Goal: Information Seeking & Learning: Find specific fact

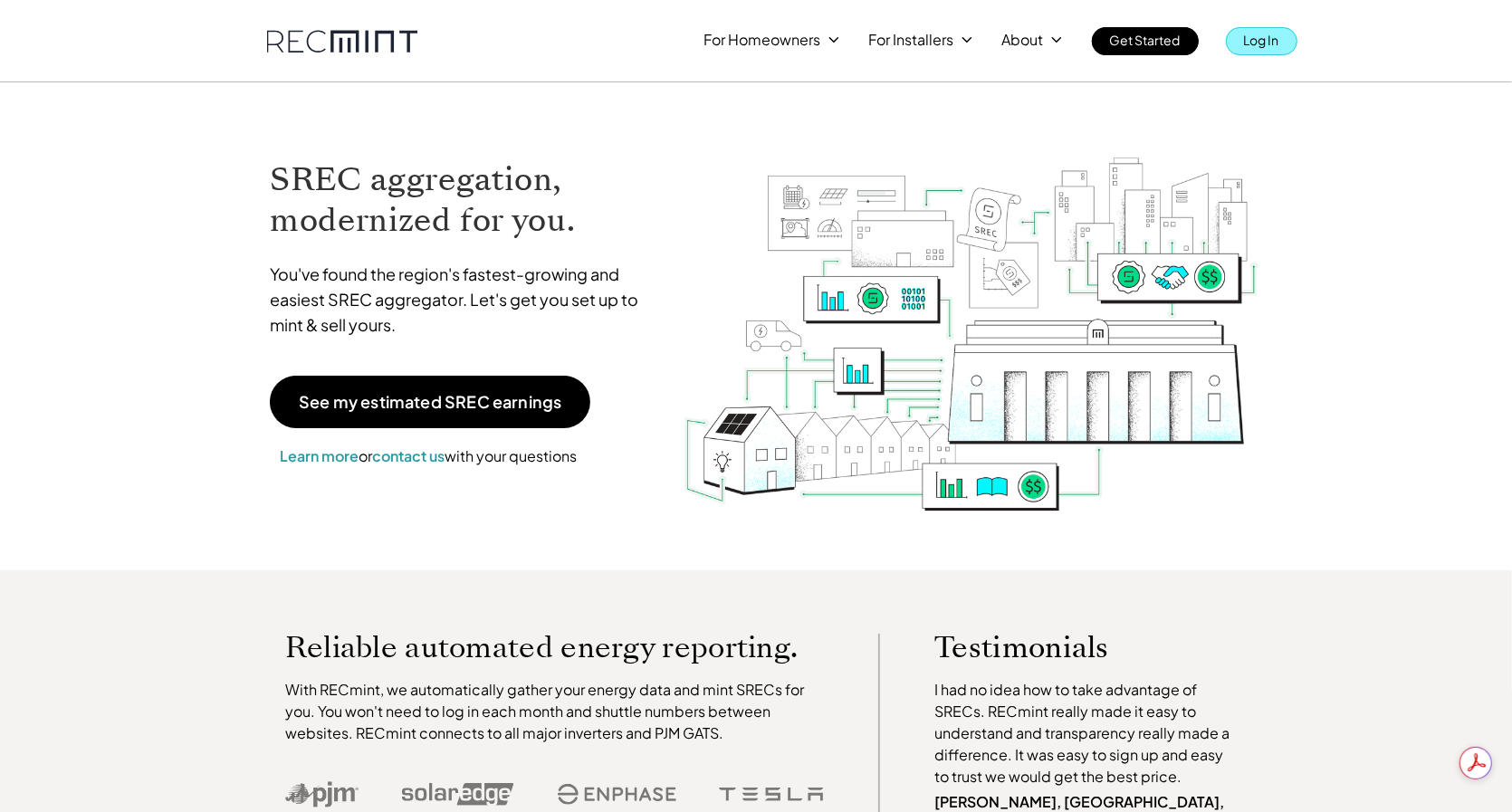
click at [1261, 41] on p "Log In" at bounding box center [1261, 40] width 35 height 26
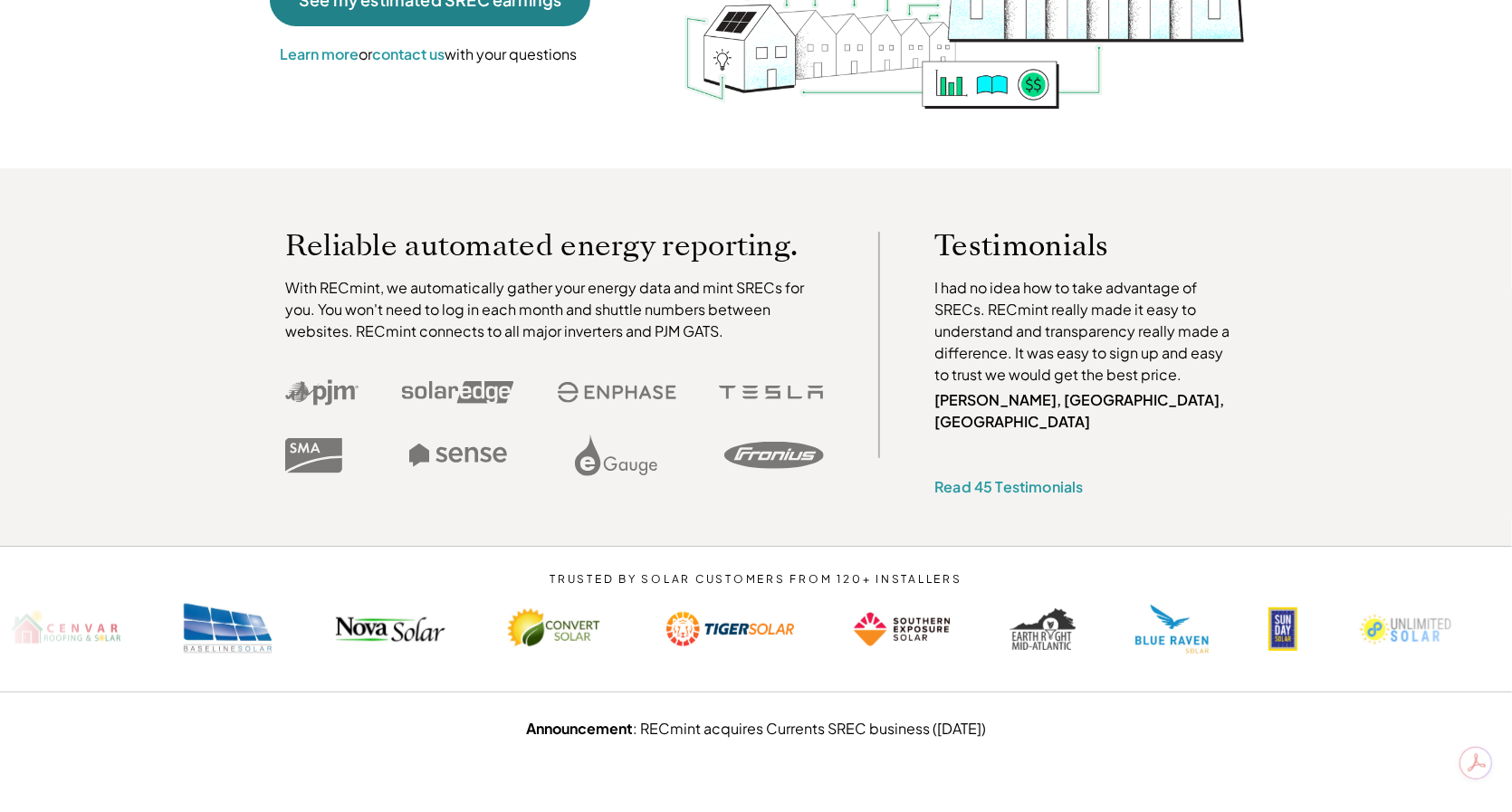
scroll to position [434, 0]
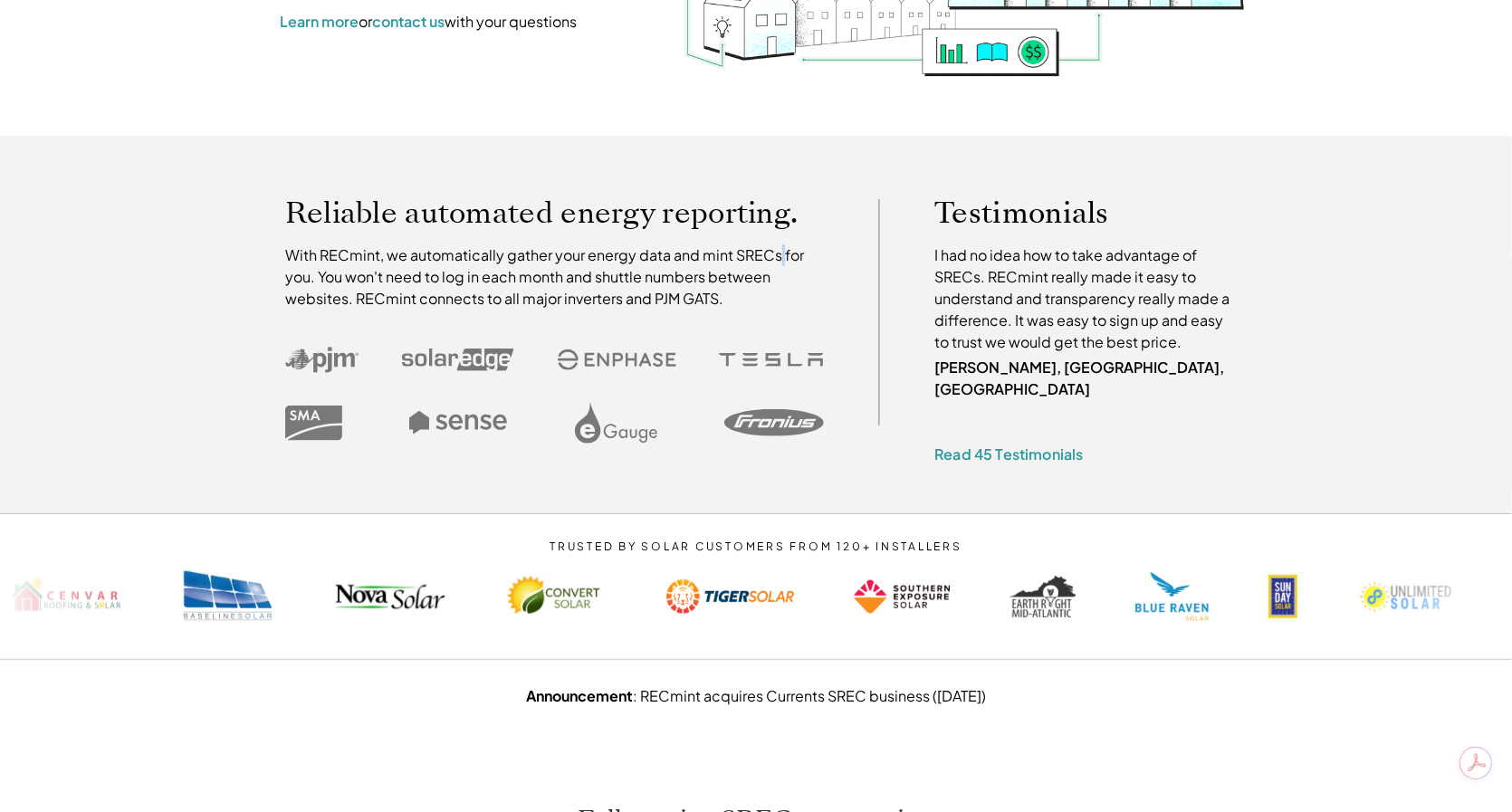
drag, startPoint x: 420, startPoint y: 181, endPoint x: 777, endPoint y: 263, distance: 366.3
click at [777, 263] on p "With RECmint, we automatically gather your energy data and mint SRECs for you. …" at bounding box center [555, 277] width 539 height 65
drag, startPoint x: 1478, startPoint y: 611, endPoint x: 1388, endPoint y: 724, distance: 144.5
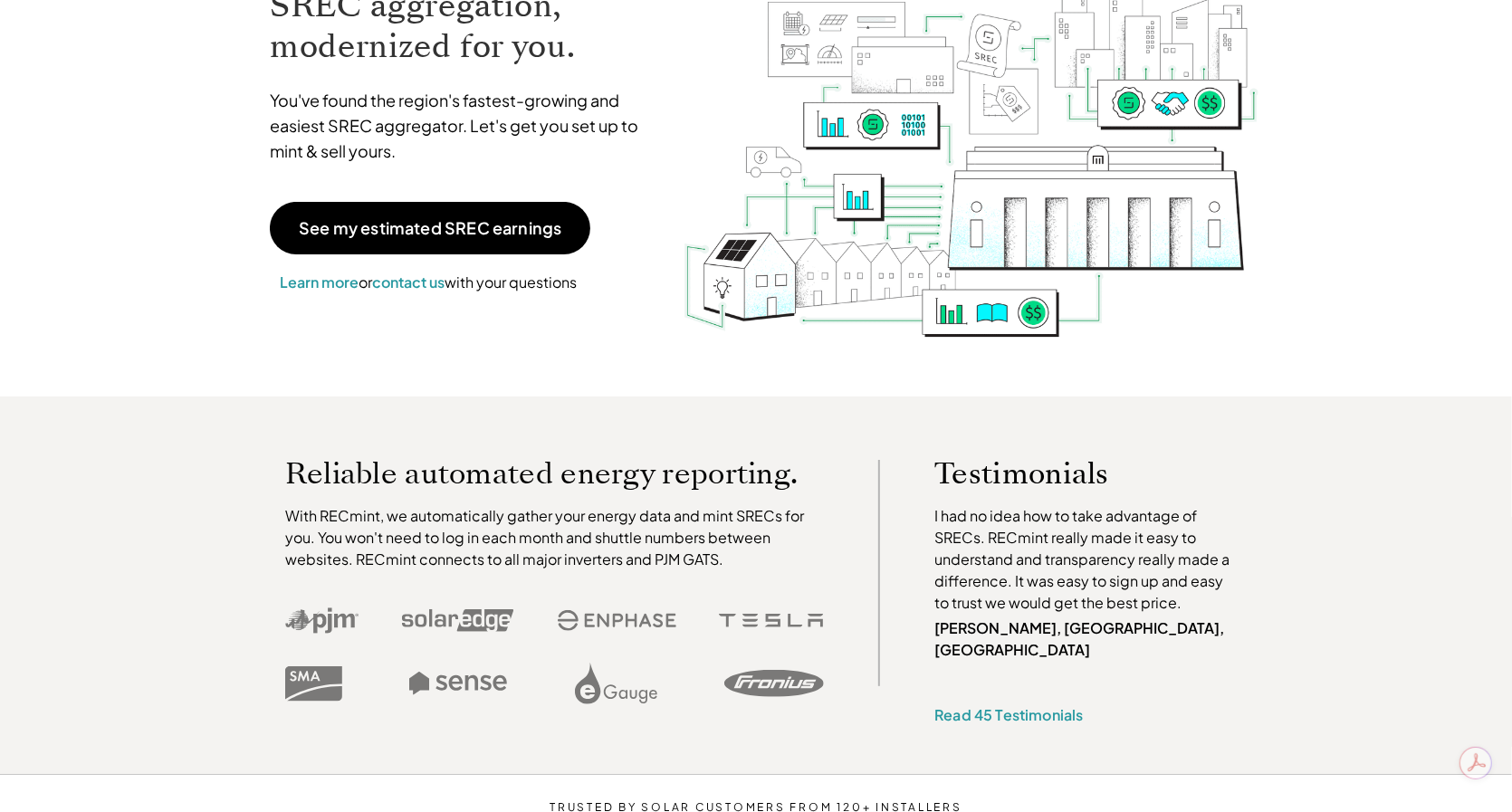
scroll to position [0, 0]
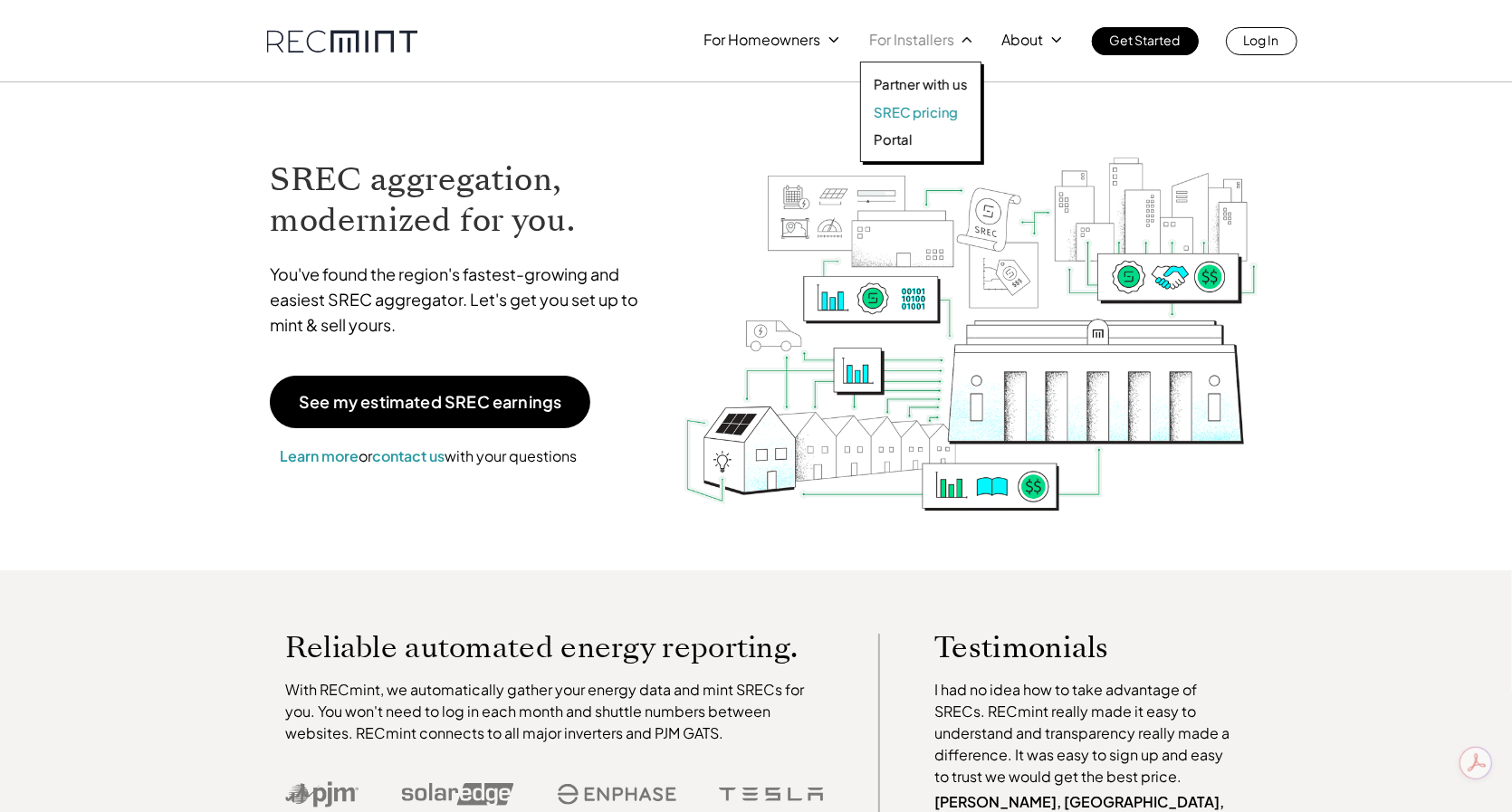
click at [932, 111] on p "SREC pricing" at bounding box center [916, 112] width 84 height 18
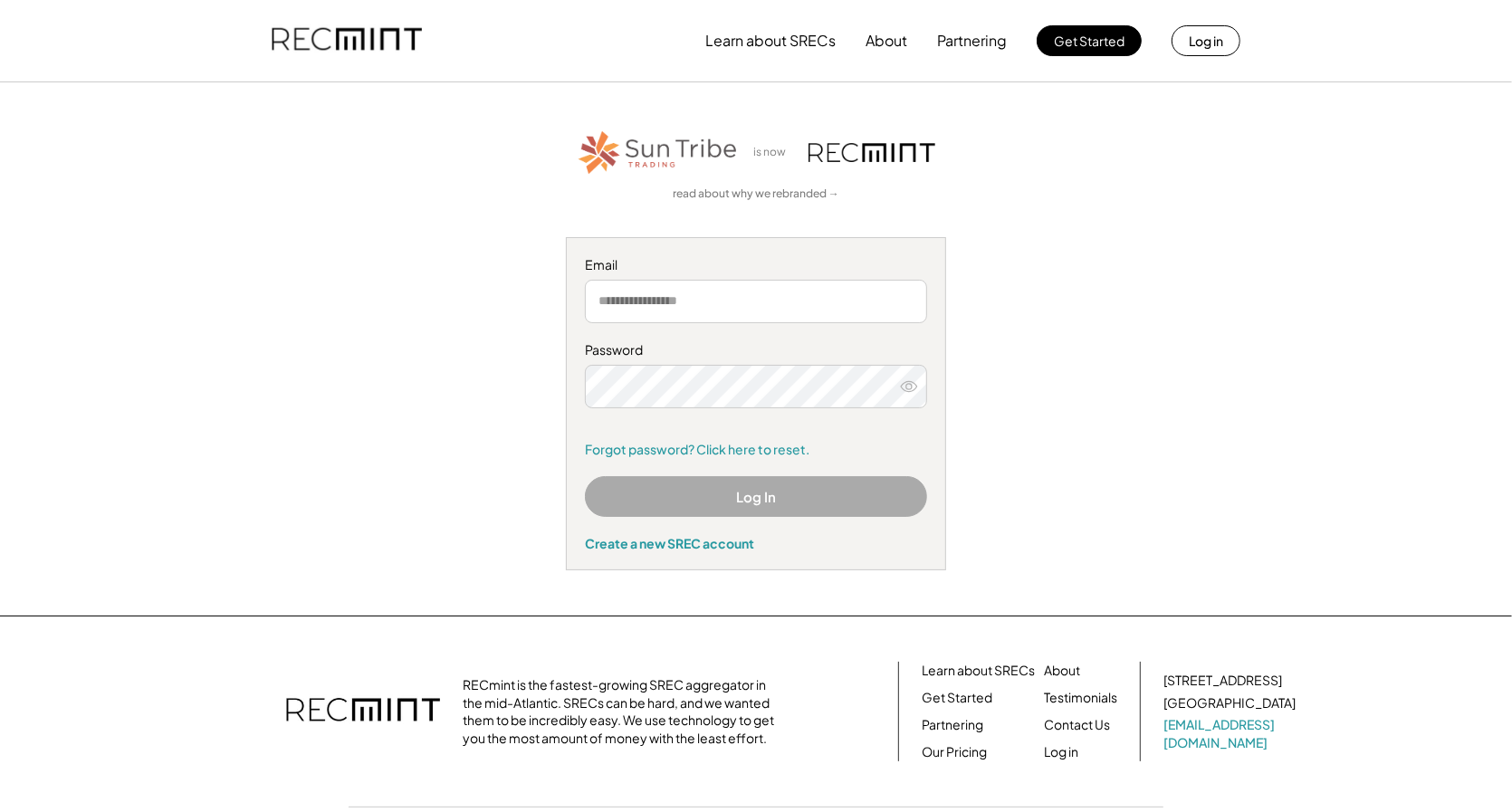
click at [725, 293] on input "email" at bounding box center [756, 301] width 342 height 44
type input "**********"
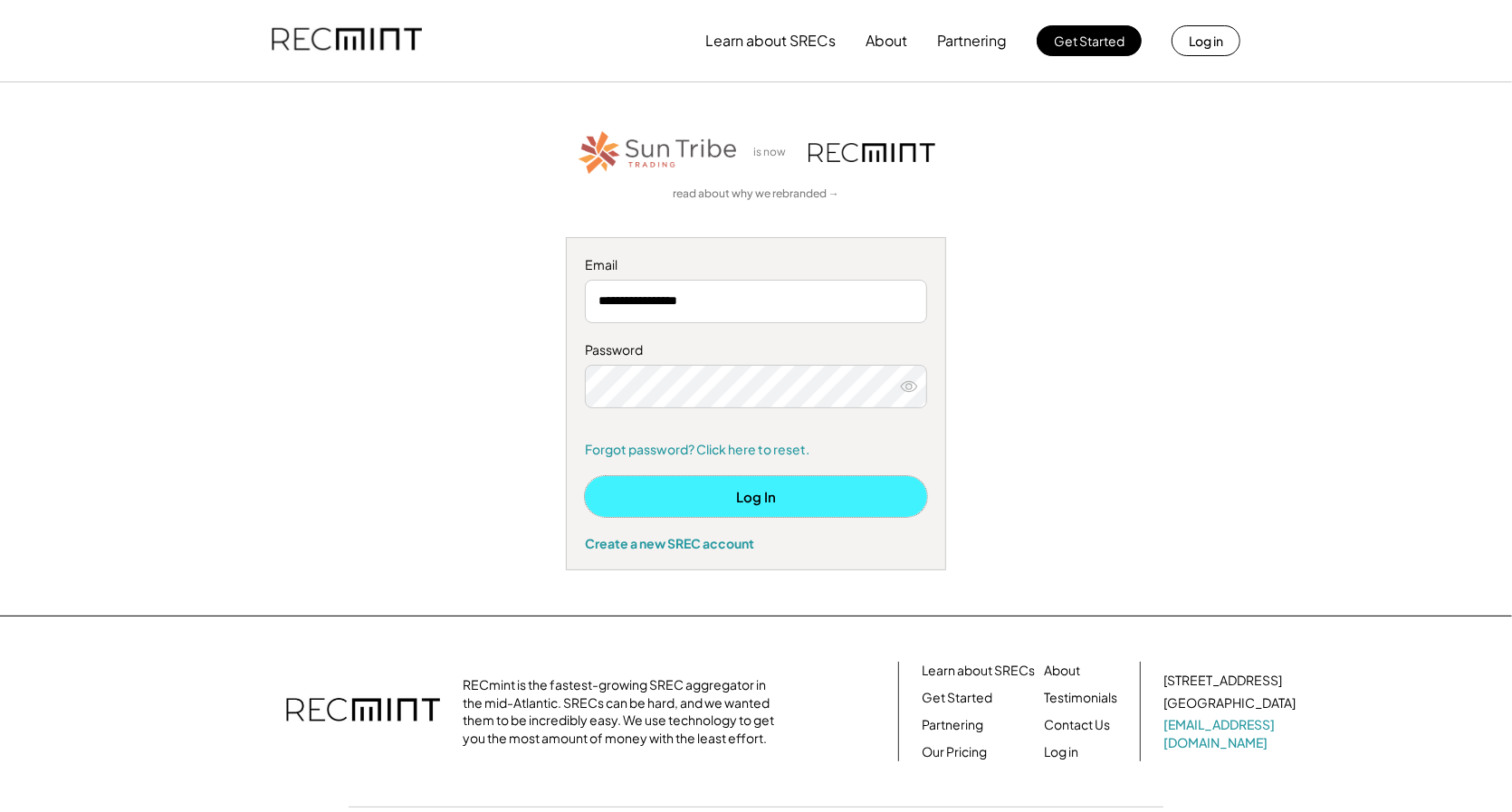
click at [728, 500] on button "Log In" at bounding box center [756, 496] width 342 height 41
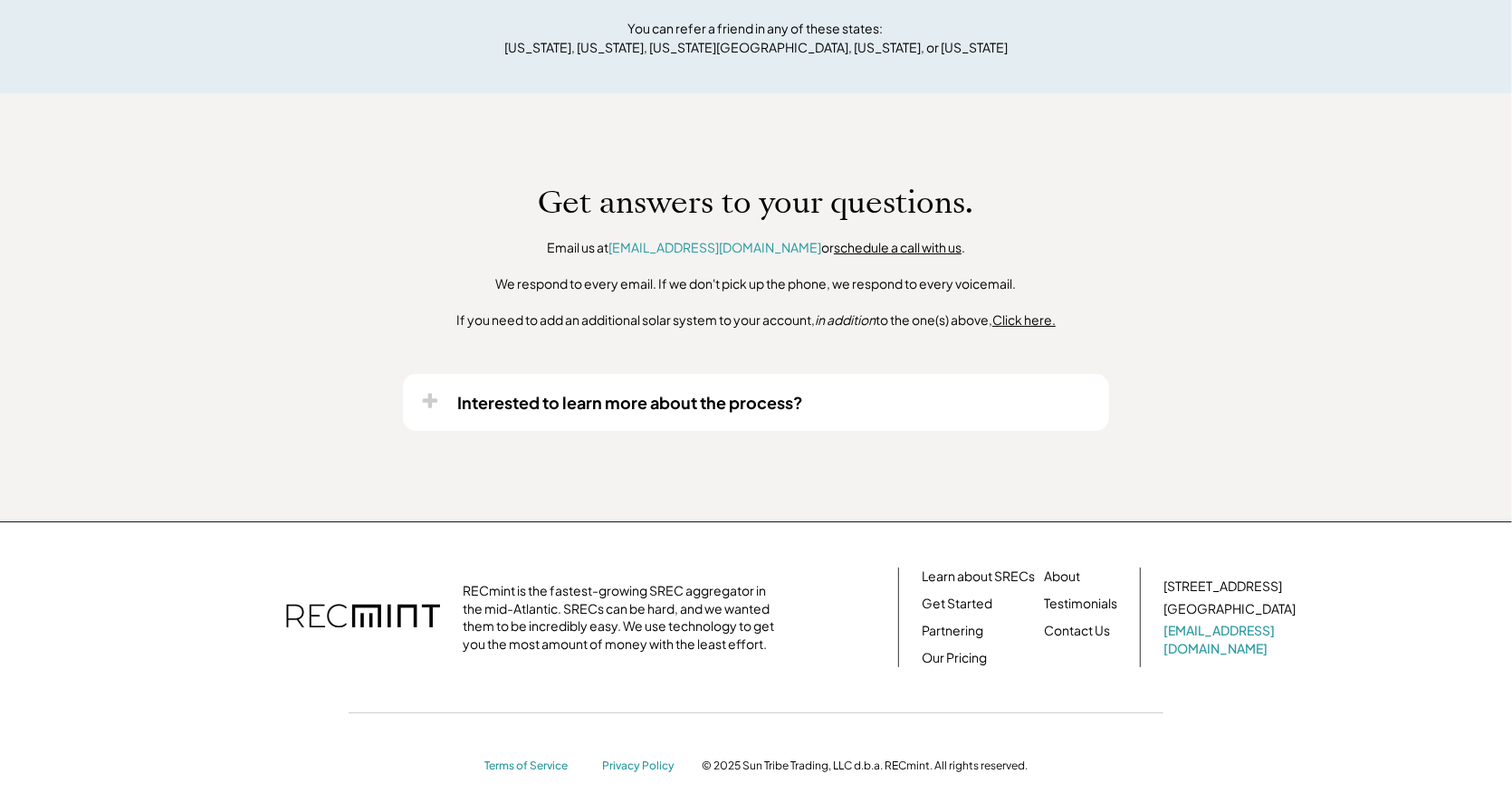
scroll to position [1217, 0]
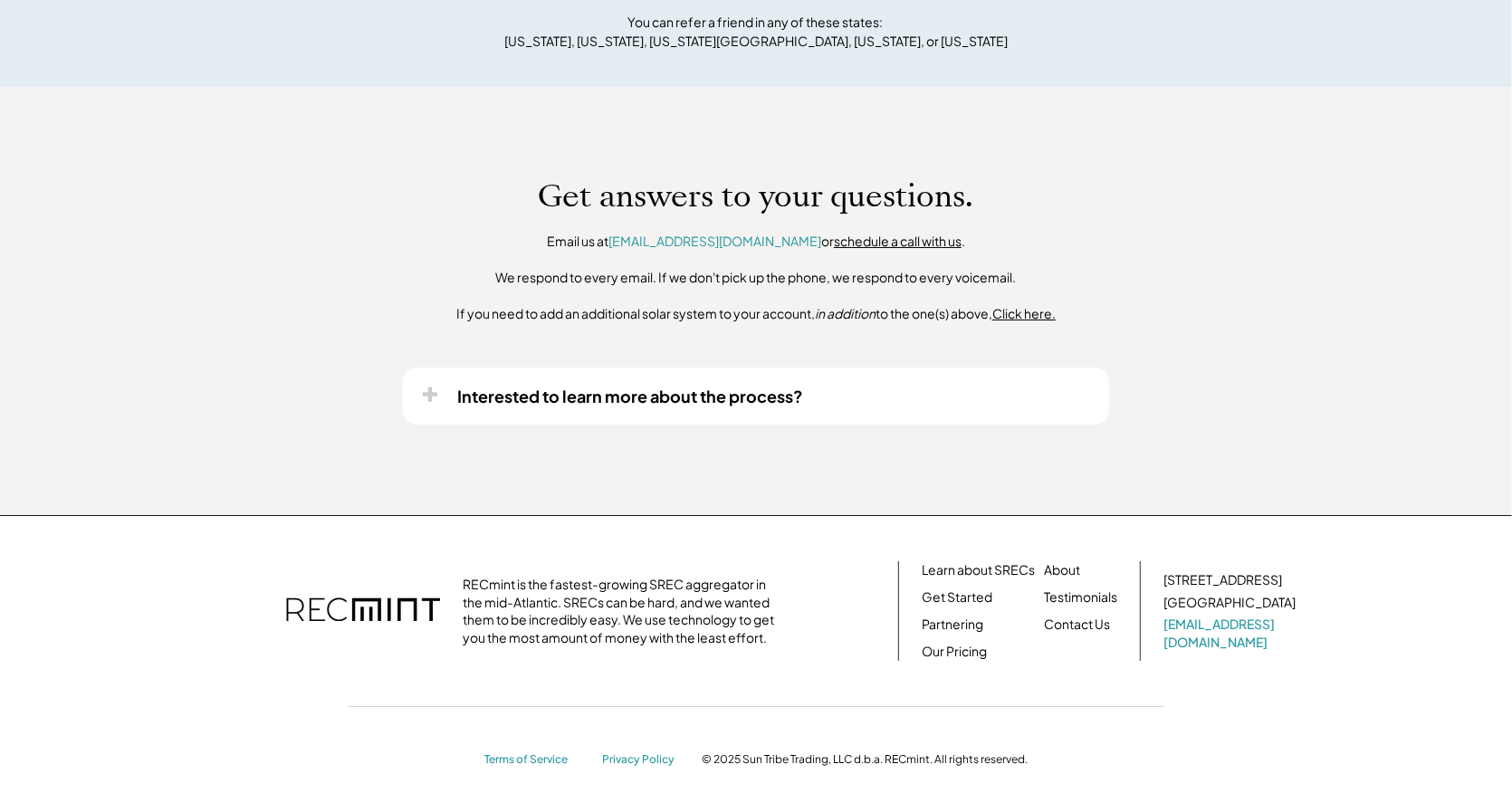
click at [655, 398] on div "Interested to learn more about the process?" at bounding box center [629, 396] width 346 height 21
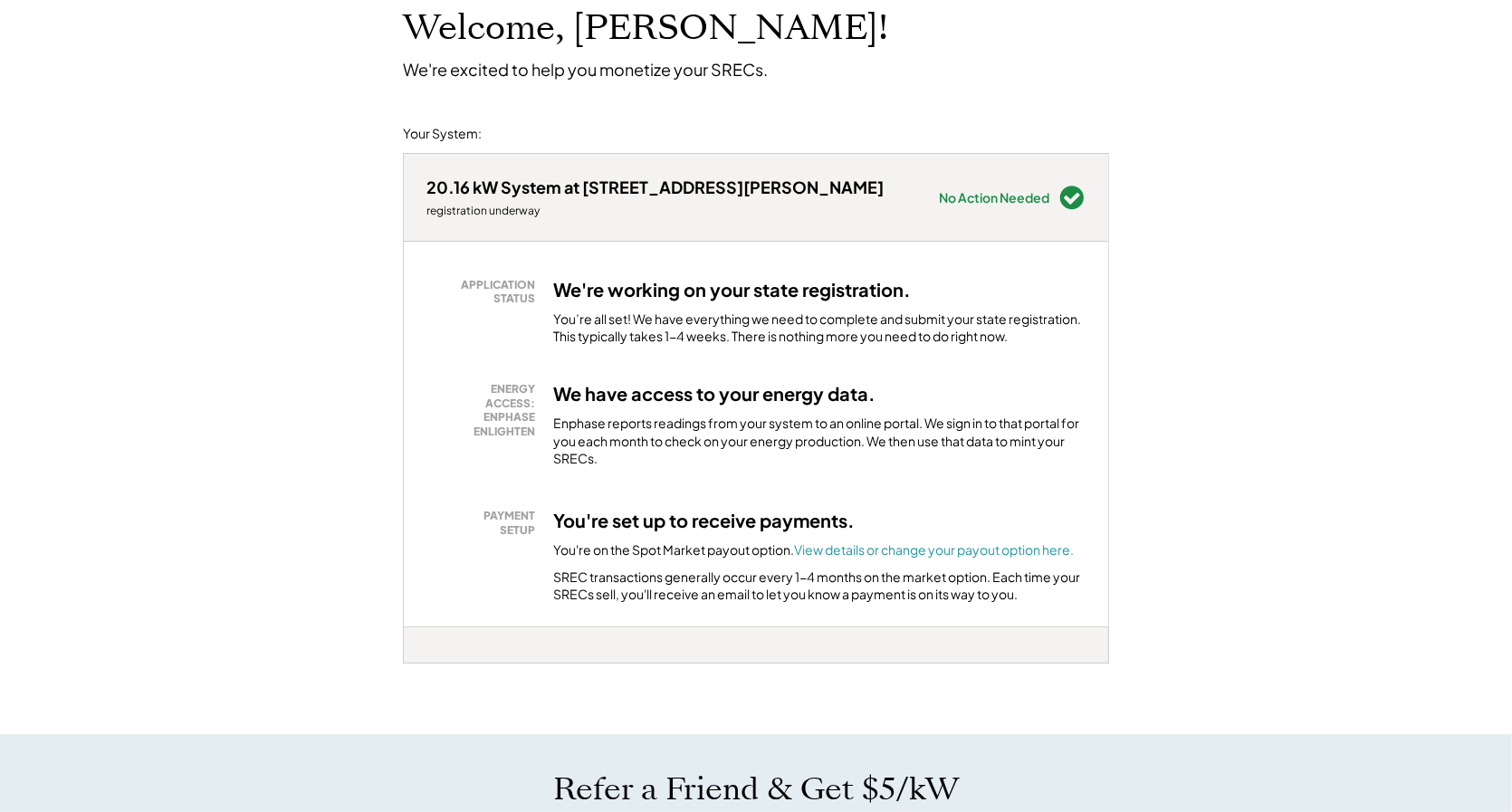
scroll to position [117, 0]
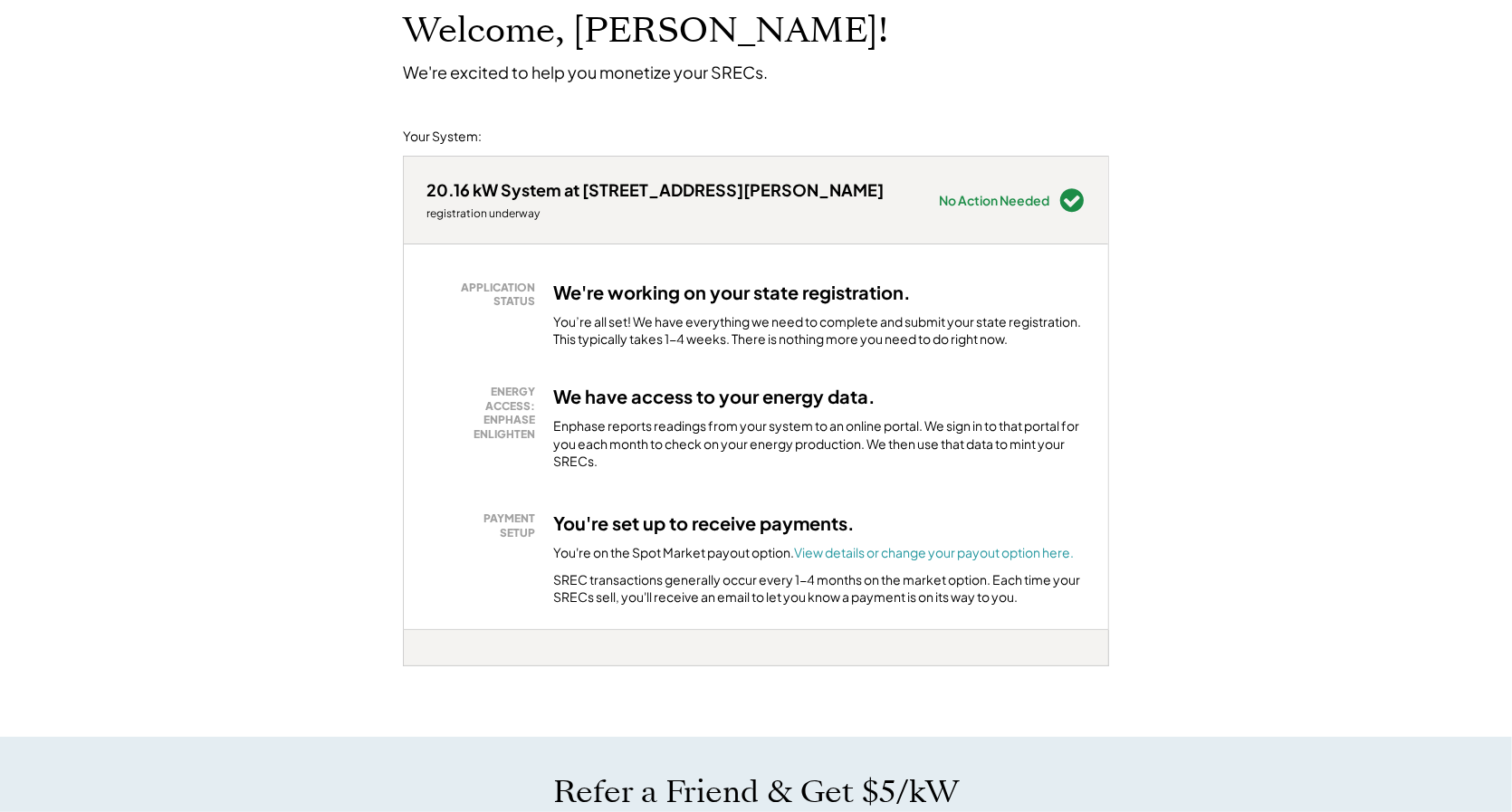
click at [779, 345] on div "You’re all set! We have everything we need to complete and submit your state re…" at bounding box center [819, 330] width 533 height 35
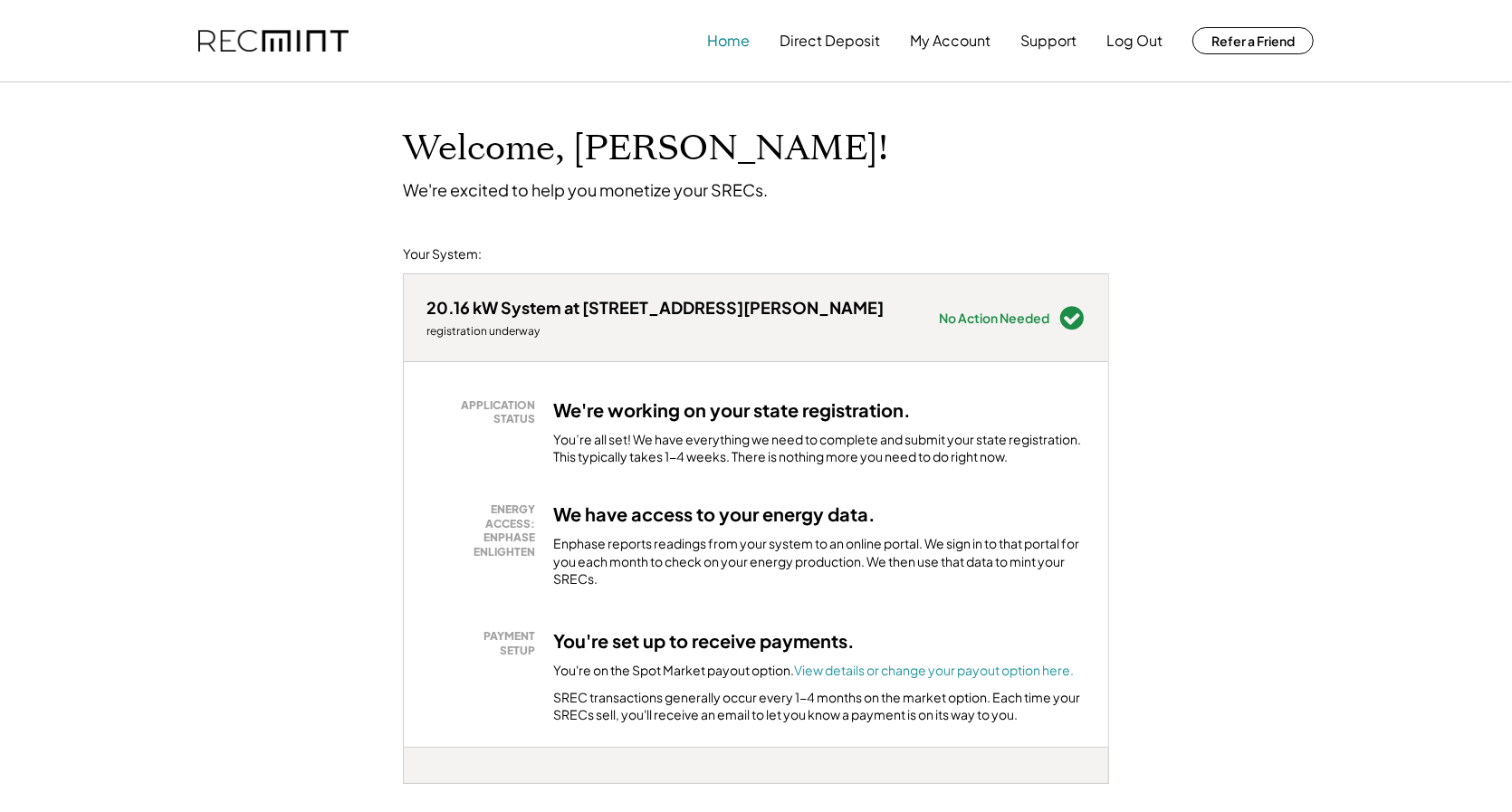
click at [734, 47] on button "Home" at bounding box center [728, 41] width 43 height 36
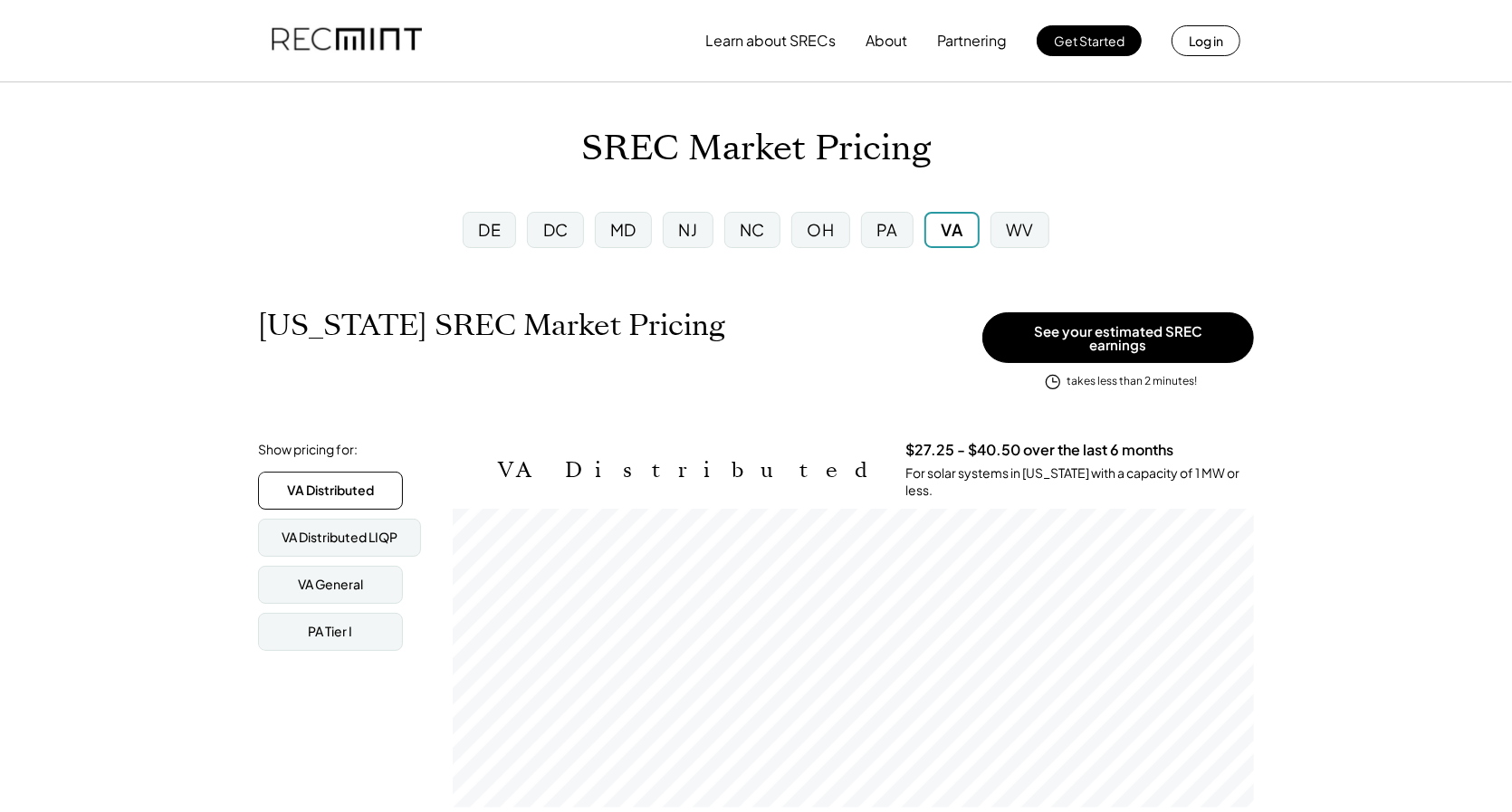
scroll to position [298, 801]
click at [877, 228] on div "PA" at bounding box center [886, 229] width 22 height 23
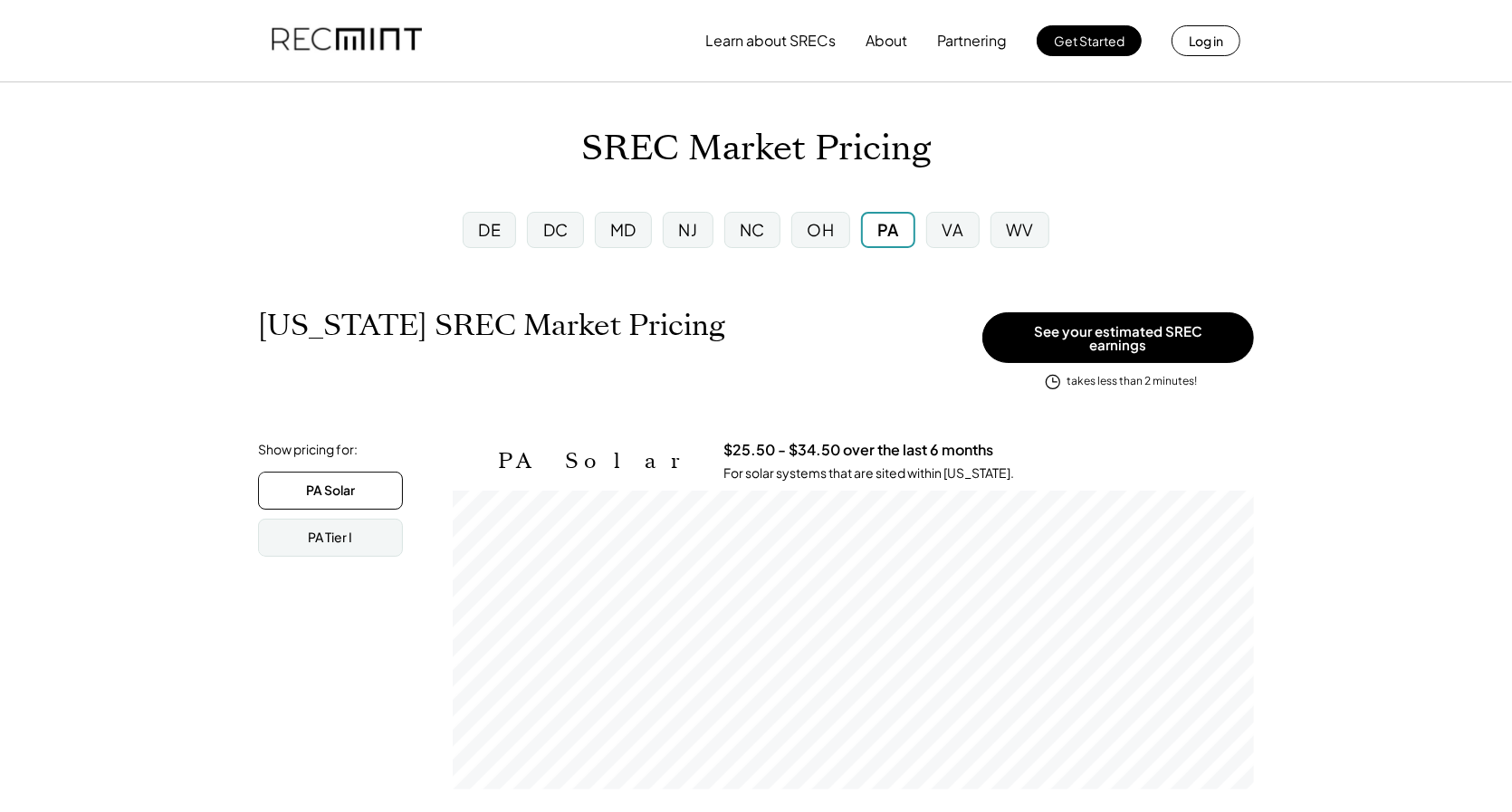
click at [608, 227] on div "MD" at bounding box center [623, 229] width 57 height 36
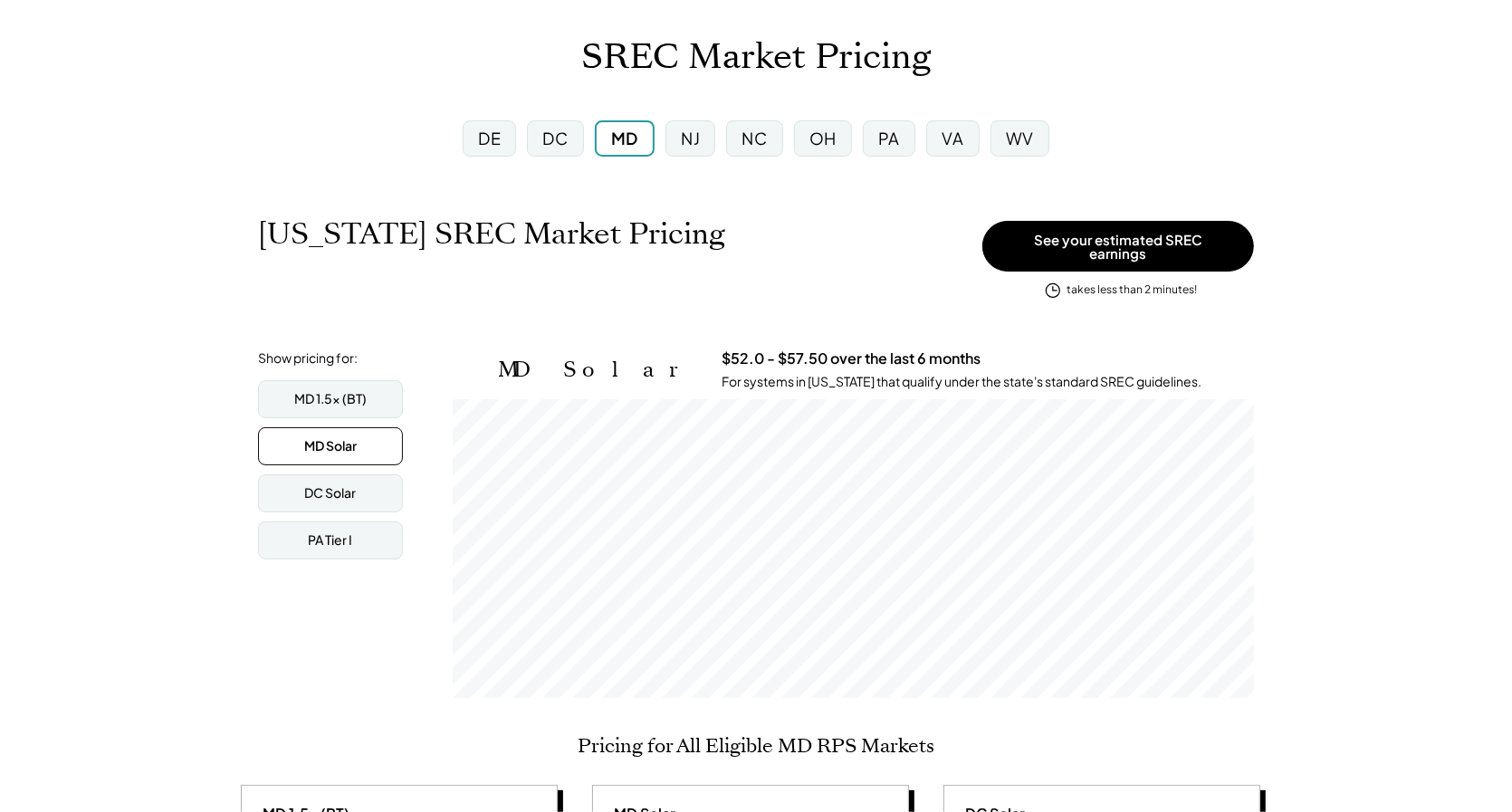
scroll to position [88, 0]
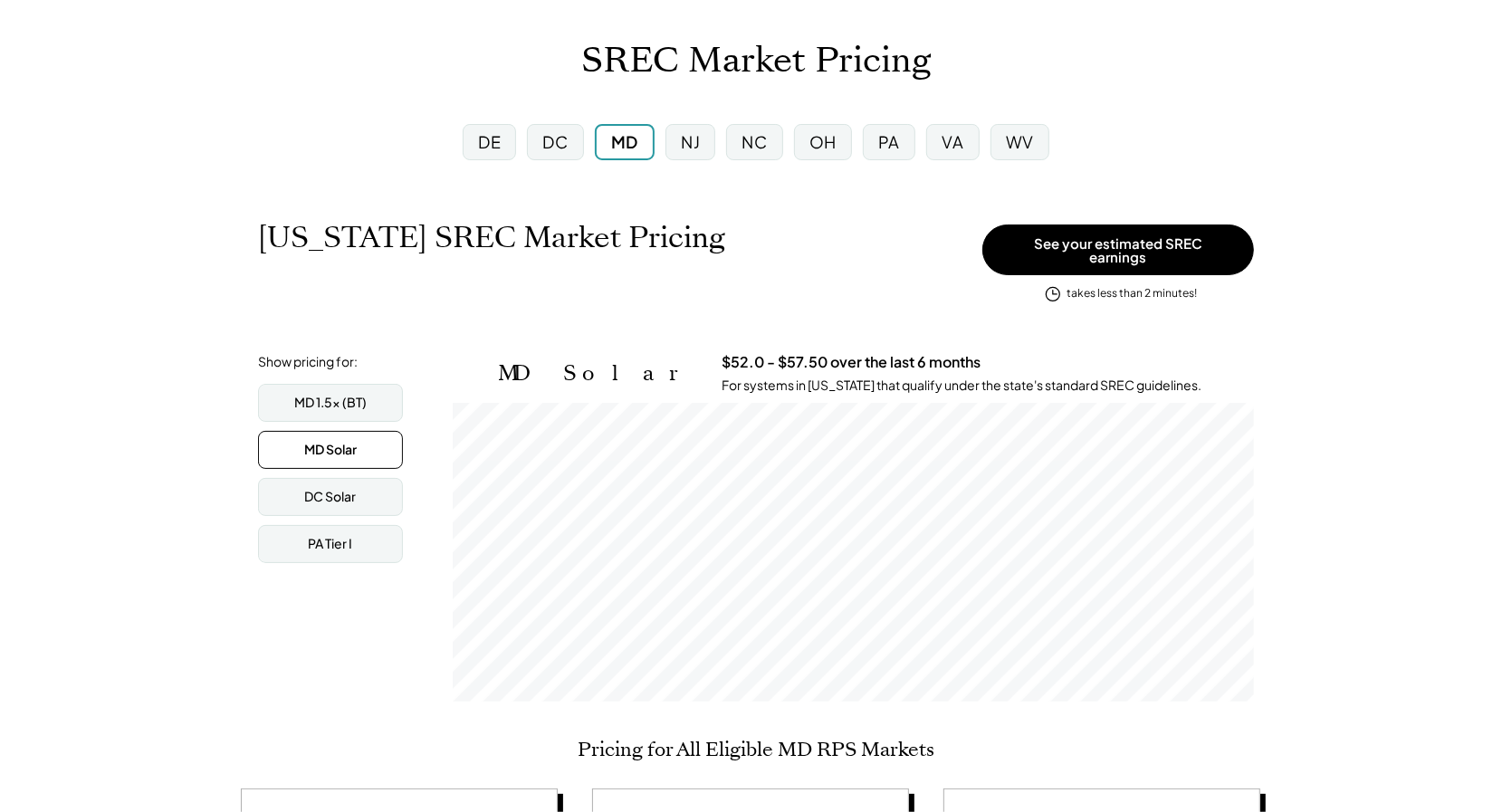
click at [961, 151] on div "VA" at bounding box center [952, 142] width 22 height 23
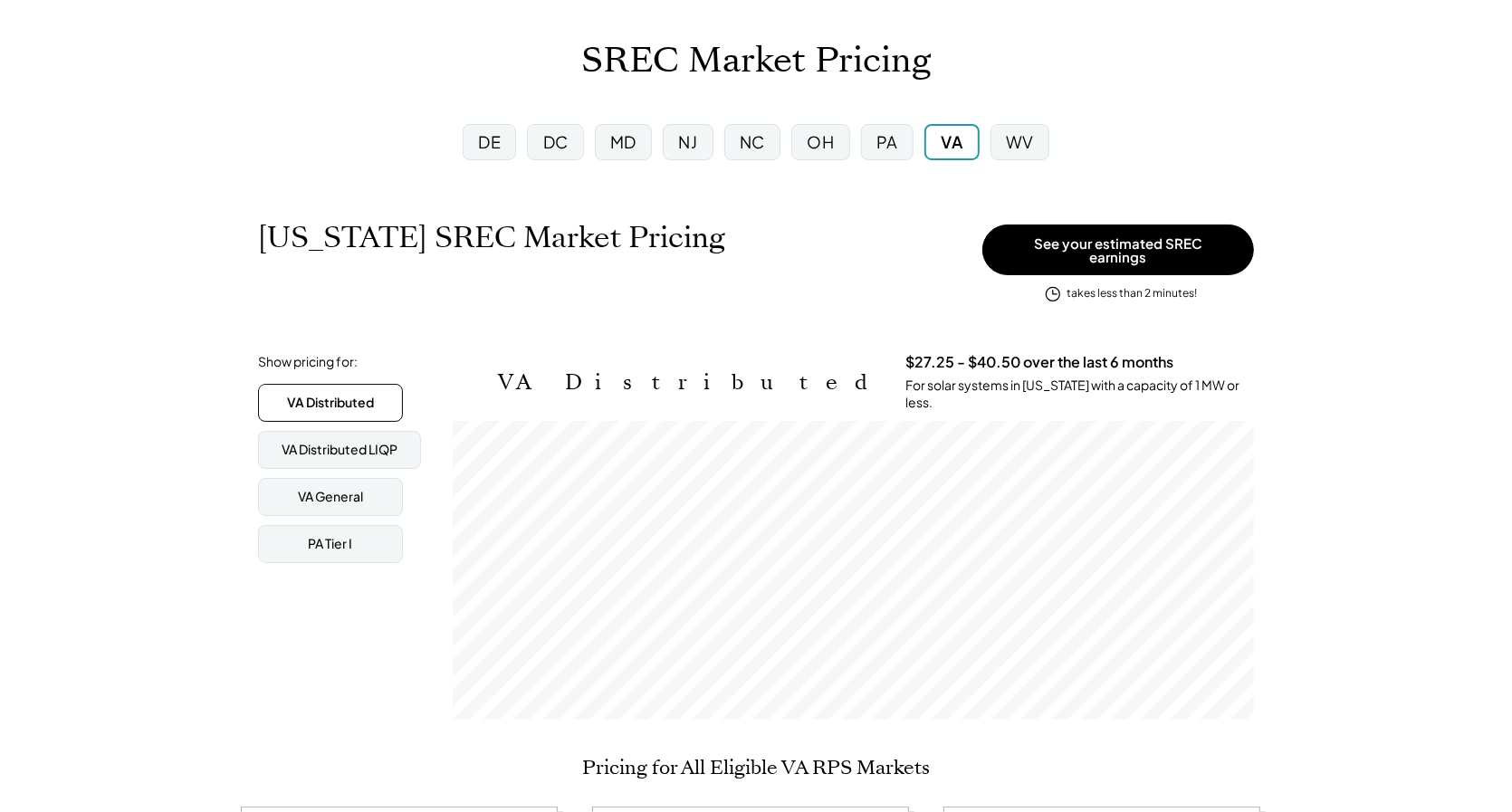
scroll to position [298, 801]
click at [871, 151] on div "PA" at bounding box center [886, 142] width 52 height 36
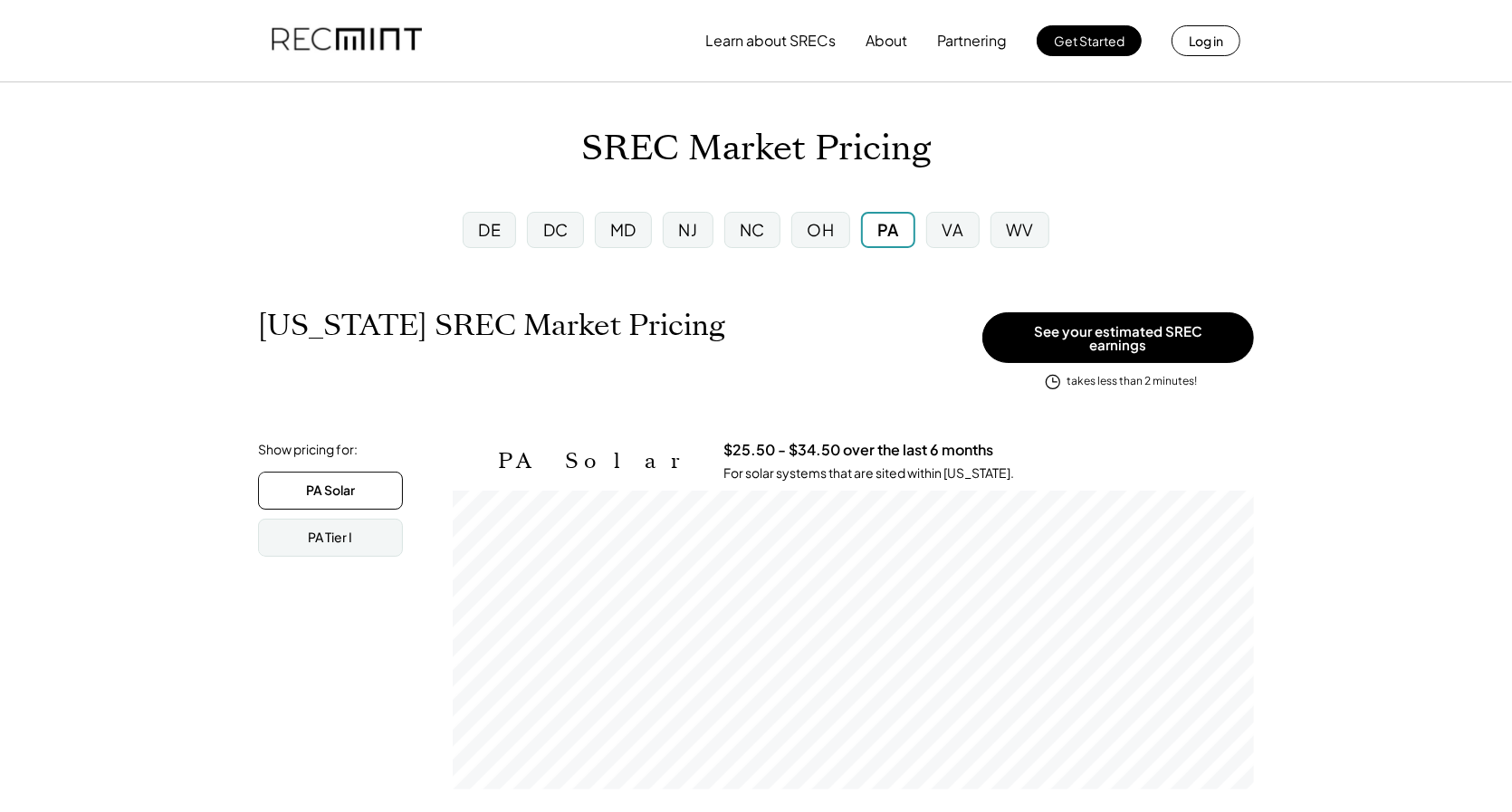
click at [392, 45] on img at bounding box center [346, 41] width 151 height 62
